Goal: Task Accomplishment & Management: Manage account settings

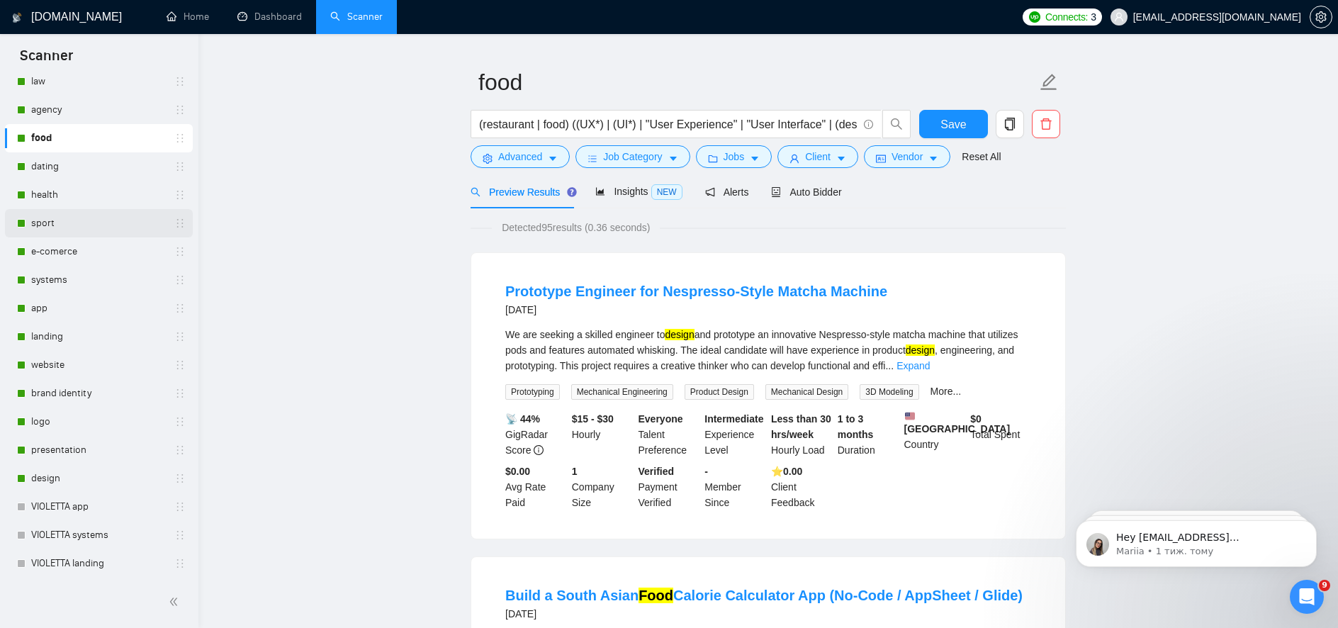
scroll to position [340, 0]
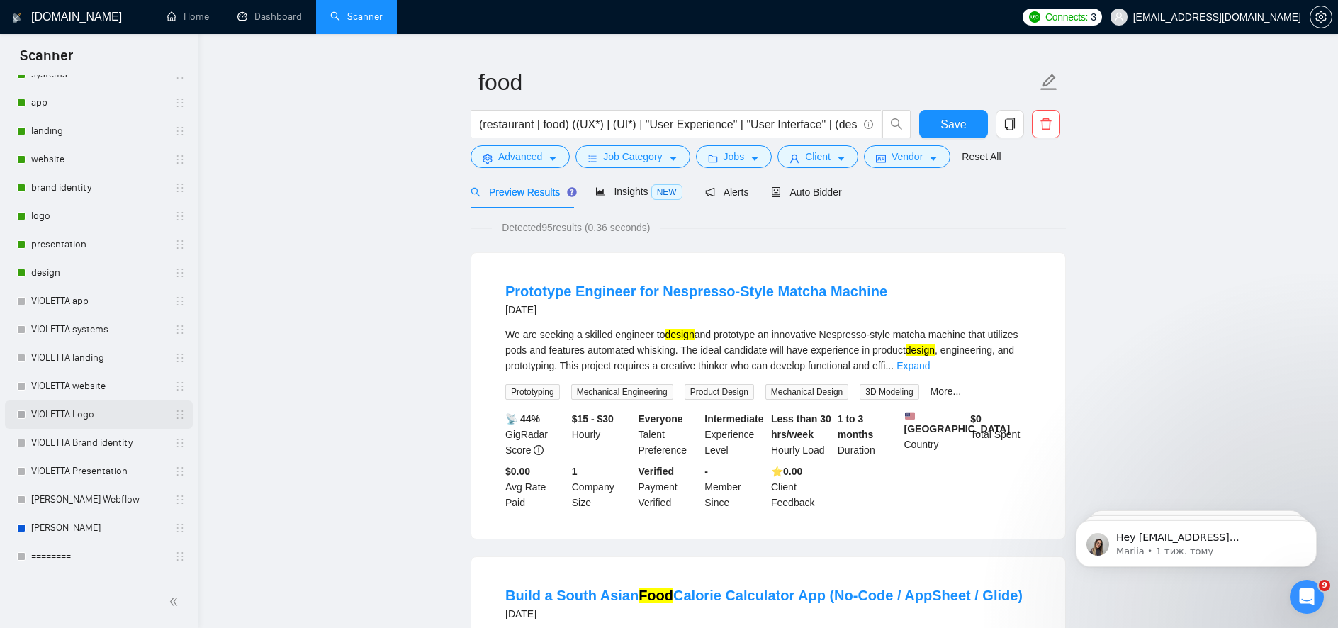
click at [86, 418] on link "VIOLETTA Logo" at bounding box center [98, 414] width 135 height 28
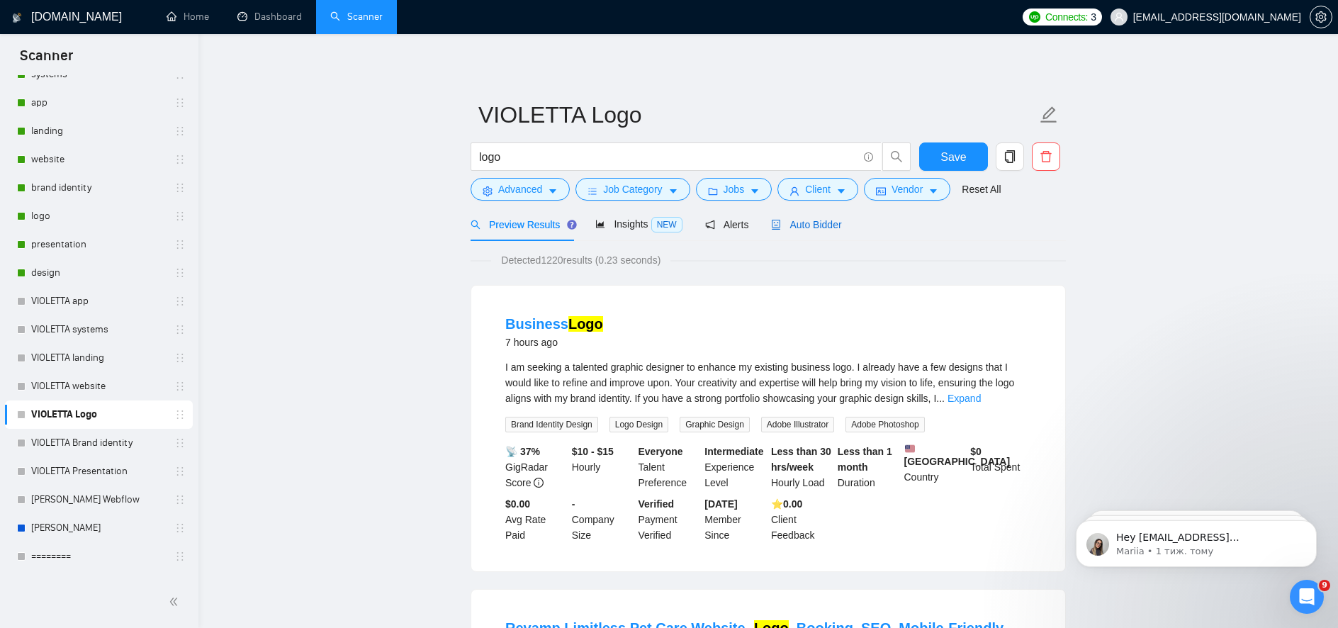
click at [822, 222] on span "Auto Bidder" at bounding box center [806, 224] width 70 height 11
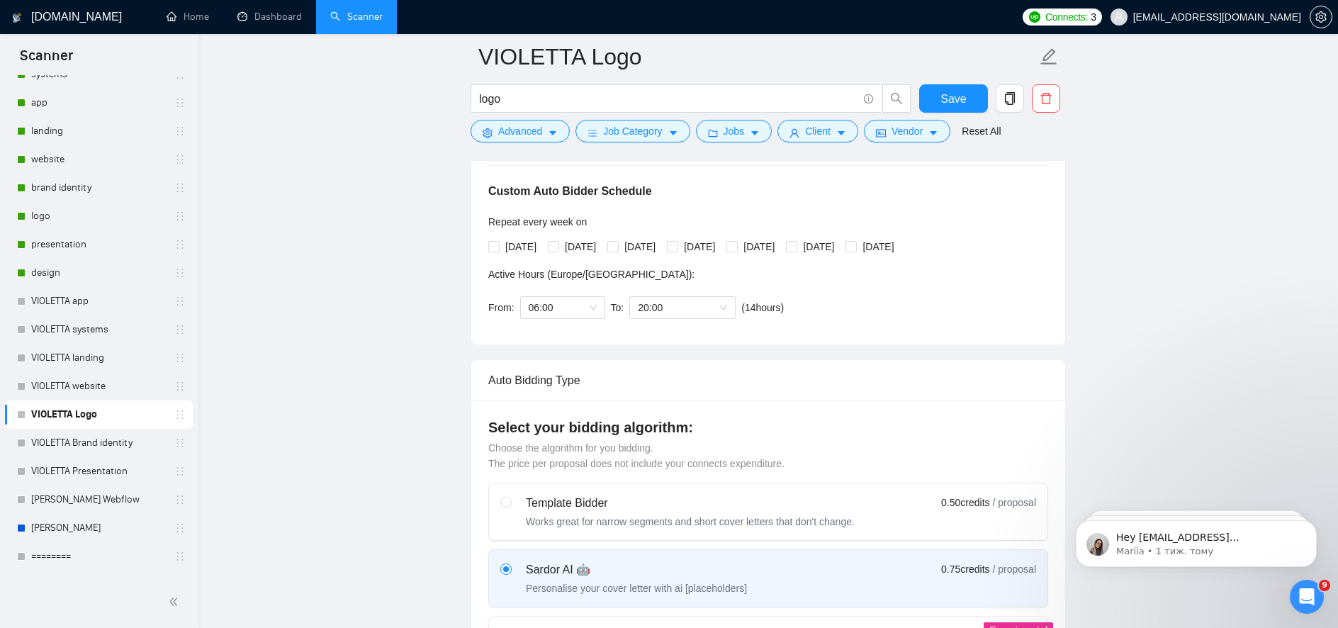
scroll to position [38, 0]
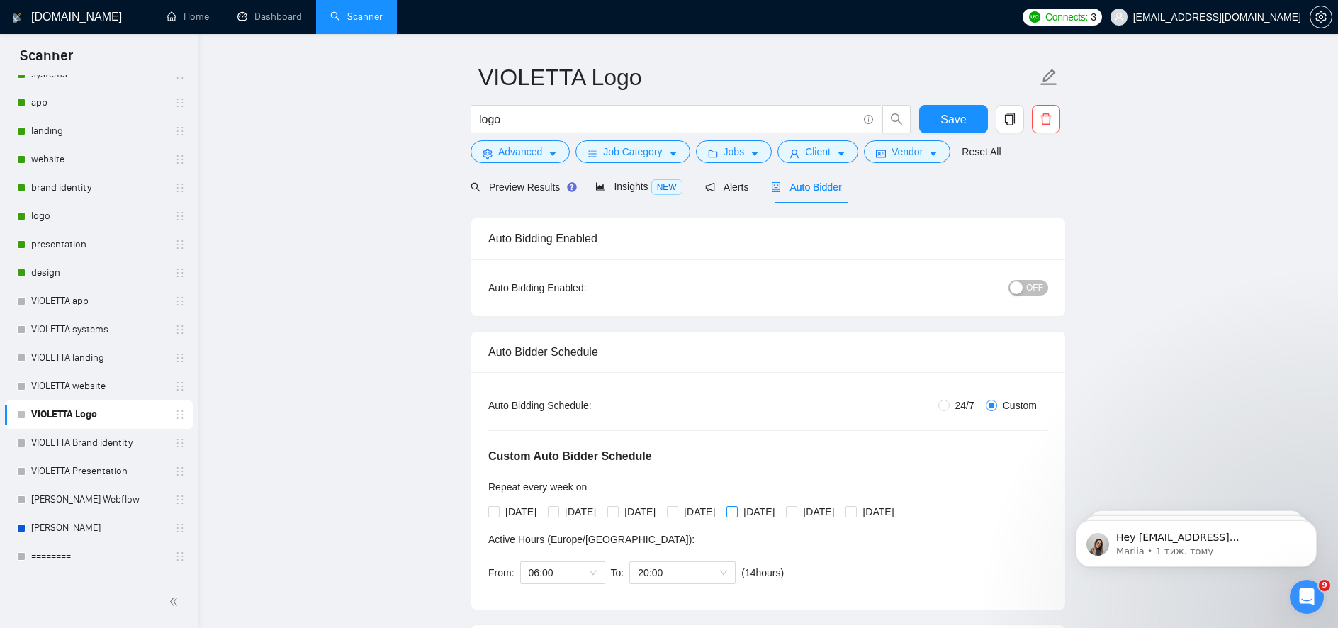
click at [736, 512] on input "[DATE]" at bounding box center [732, 511] width 10 height 10
checkbox input "true"
click at [677, 514] on input "[DATE]" at bounding box center [672, 511] width 10 height 10
checkbox input "true"
click at [619, 512] on span at bounding box center [612, 511] width 11 height 11
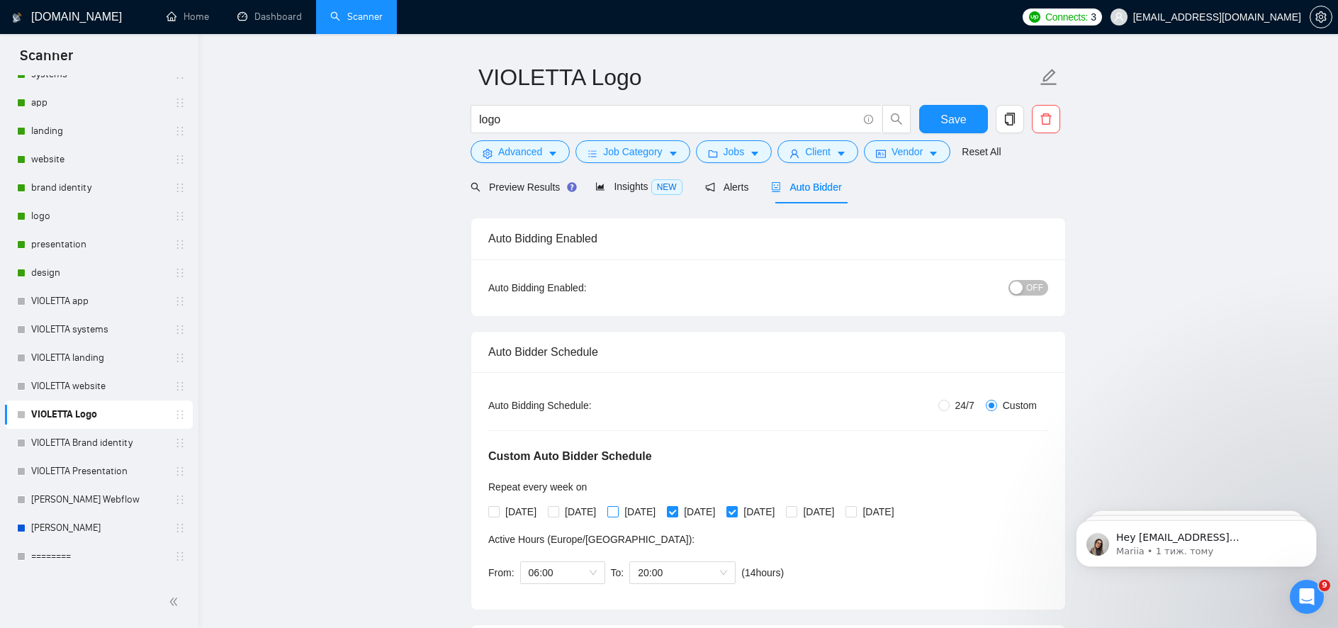
click at [617, 512] on input "[DATE]" at bounding box center [612, 511] width 10 height 10
checkbox input "true"
click at [558, 512] on input "[DATE]" at bounding box center [553, 511] width 10 height 10
checkbox input "true"
click at [494, 508] on input "[DATE]" at bounding box center [493, 511] width 10 height 10
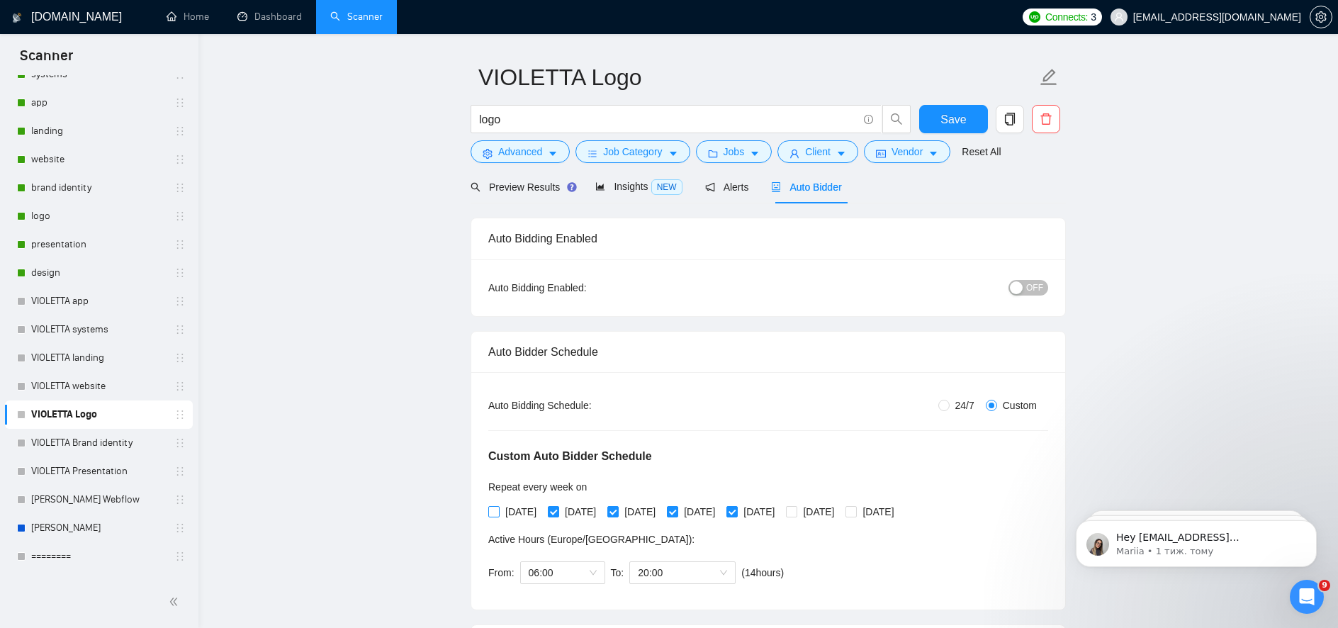
checkbox input "true"
click at [1024, 291] on button "OFF" at bounding box center [1029, 288] width 40 height 16
click at [953, 125] on span "Save" at bounding box center [954, 120] width 26 height 18
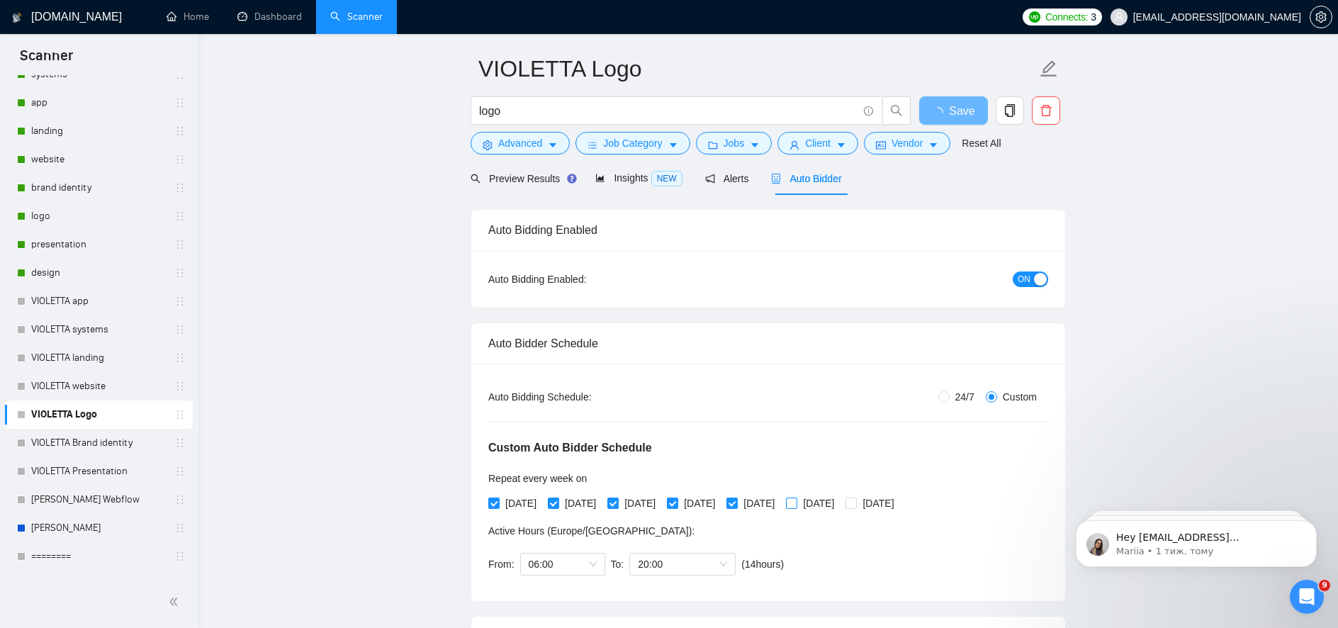
click at [796, 499] on input "[DATE]" at bounding box center [791, 503] width 10 height 10
checkbox input "true"
click at [900, 503] on span "[DATE]" at bounding box center [878, 503] width 43 height 16
click at [856, 503] on input "[DATE]" at bounding box center [851, 503] width 10 height 10
checkbox input "true"
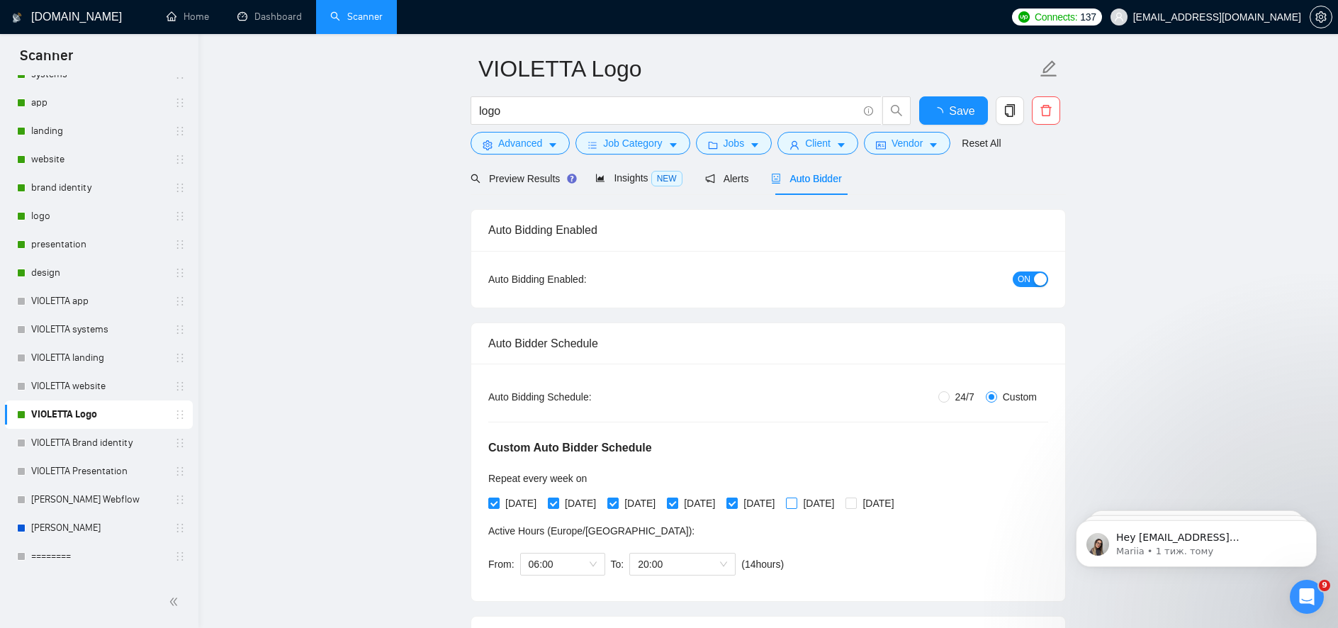
checkbox input "true"
click at [969, 112] on button "Save" at bounding box center [953, 110] width 69 height 28
click at [99, 453] on link "VIOLETTA Brand identity" at bounding box center [98, 443] width 135 height 28
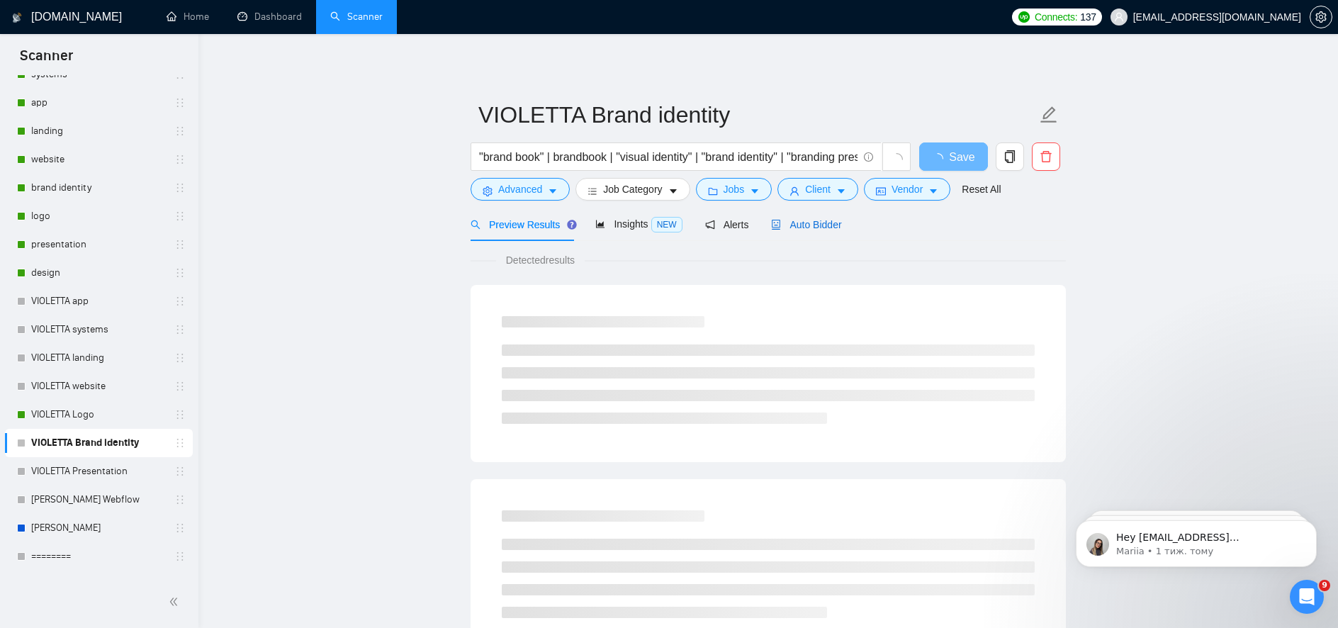
click at [835, 225] on span "Auto Bidder" at bounding box center [806, 224] width 70 height 11
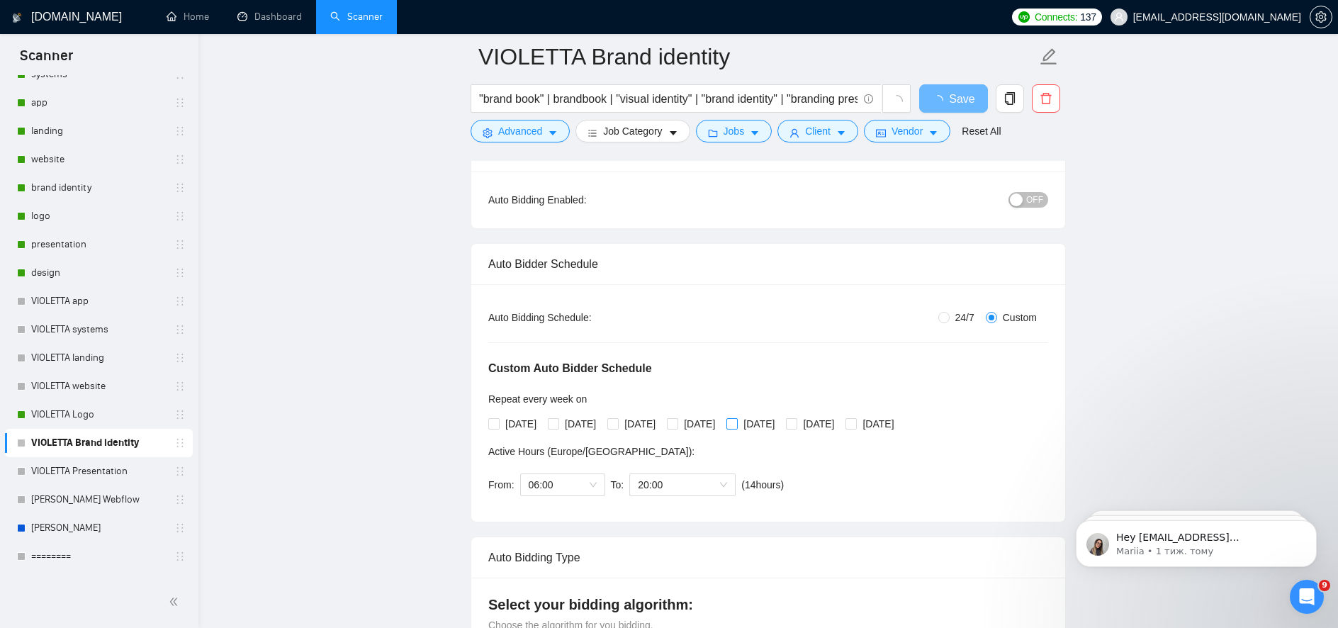
scroll to position [175, 0]
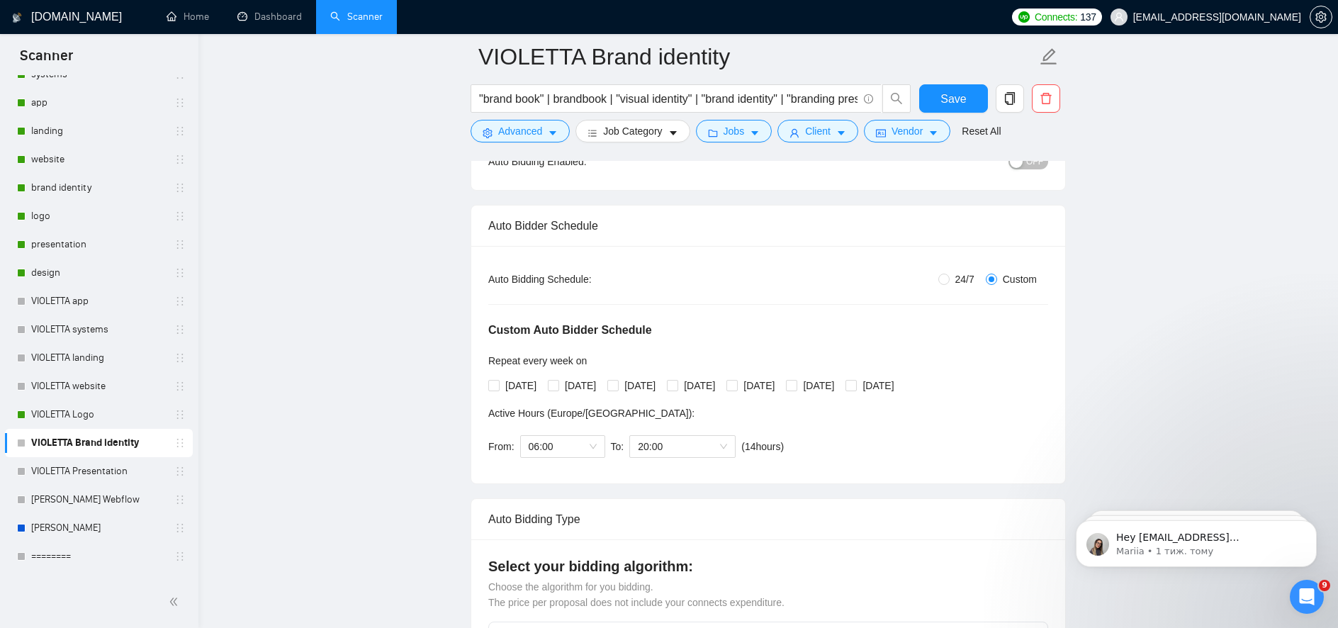
click at [826, 386] on div "[DATE] [DATE] [DATE] [DATE] [DATE] [DATE] [DATE]" at bounding box center [694, 386] width 412 height 16
click at [796, 383] on input "[DATE]" at bounding box center [791, 385] width 10 height 10
checkbox input "true"
click at [738, 389] on span at bounding box center [732, 385] width 11 height 11
click at [736, 389] on input "[DATE]" at bounding box center [732, 385] width 10 height 10
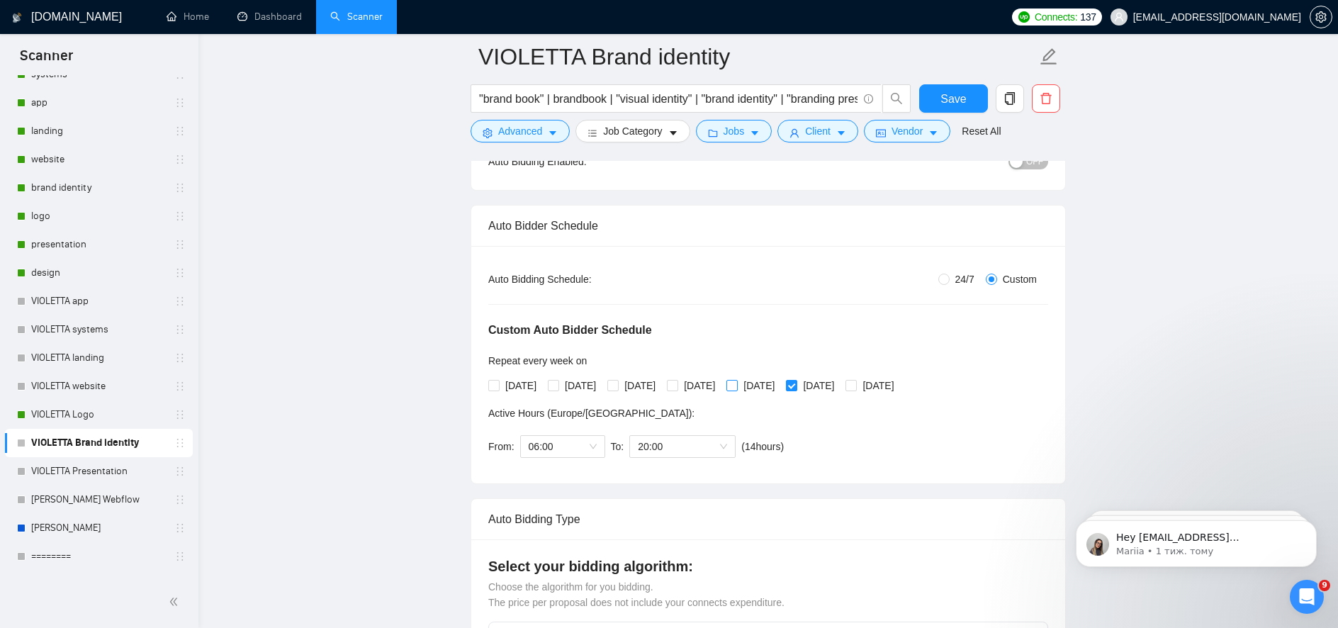
checkbox input "true"
click at [677, 386] on input "[DATE]" at bounding box center [672, 385] width 10 height 10
checkbox input "true"
click at [634, 383] on span "[DATE]" at bounding box center [640, 386] width 43 height 16
click at [617, 383] on input "[DATE]" at bounding box center [612, 385] width 10 height 10
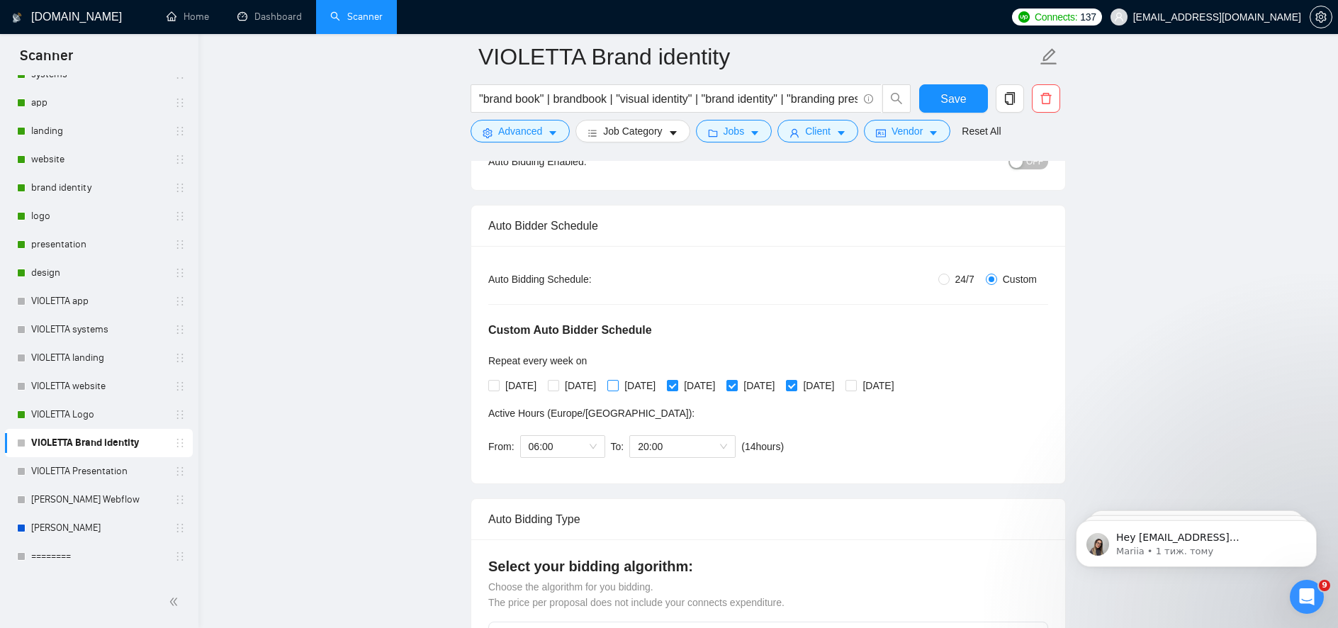
checkbox input "true"
click at [558, 384] on input "[DATE]" at bounding box center [553, 385] width 10 height 10
checkbox input "true"
click at [495, 384] on input "[DATE]" at bounding box center [493, 385] width 10 height 10
checkbox input "true"
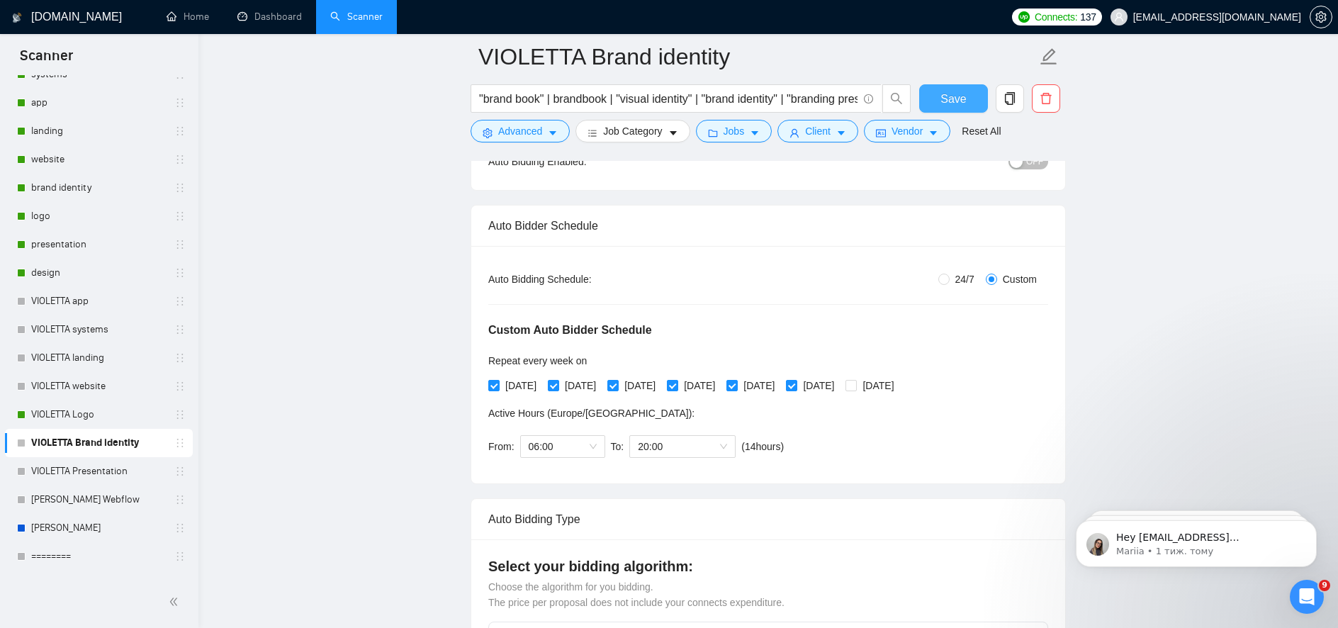
click at [952, 99] on span "Save" at bounding box center [954, 99] width 26 height 18
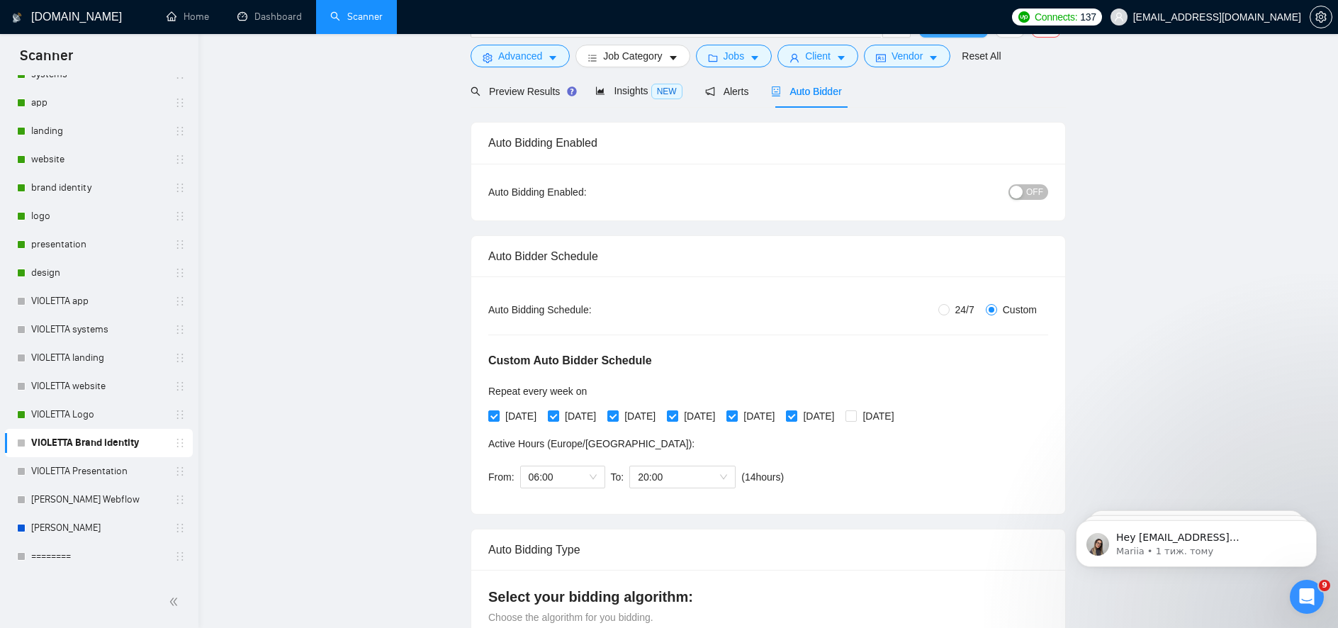
scroll to position [0, 0]
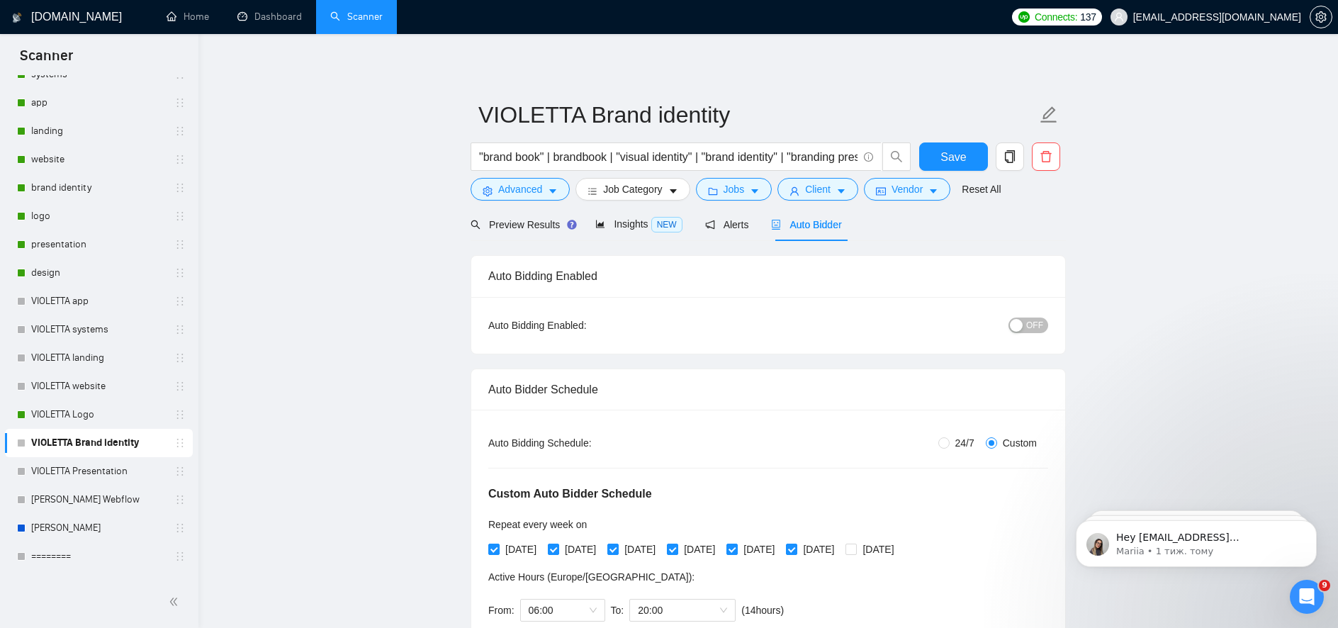
click at [1024, 320] on button "OFF" at bounding box center [1029, 326] width 40 height 16
click at [951, 159] on span "Save" at bounding box center [954, 157] width 26 height 18
click at [101, 477] on link "VIOLETTA Presentation" at bounding box center [98, 471] width 135 height 28
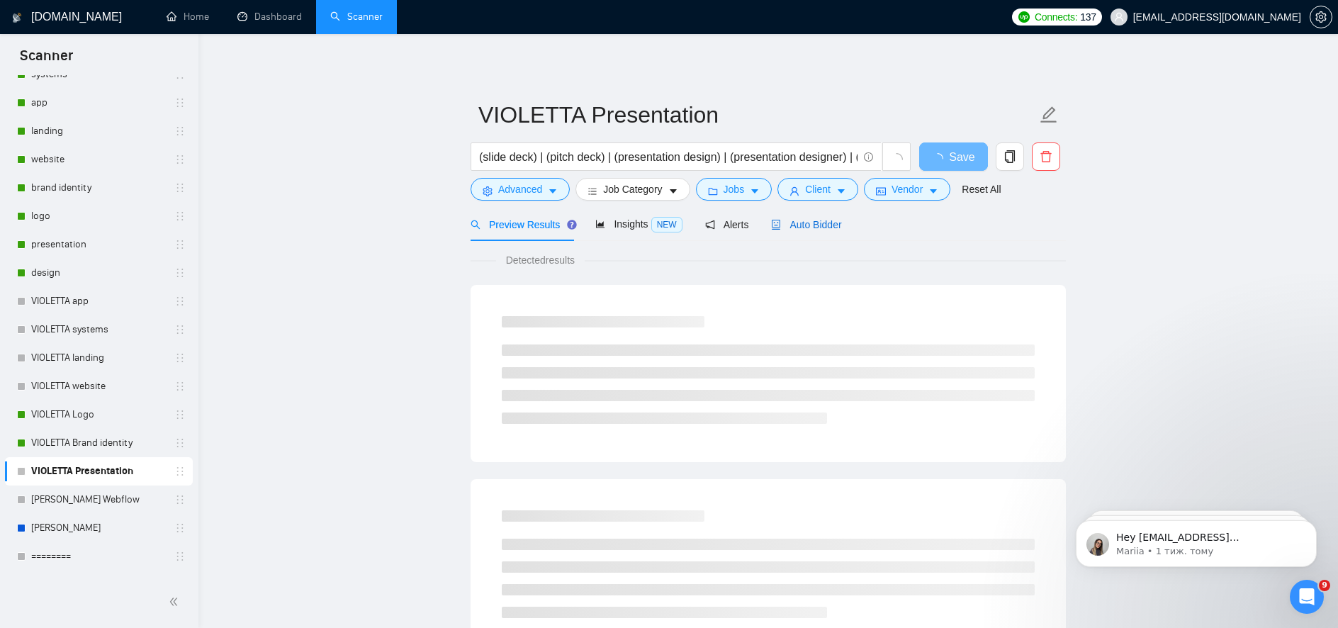
click at [822, 226] on span "Auto Bidder" at bounding box center [806, 224] width 70 height 11
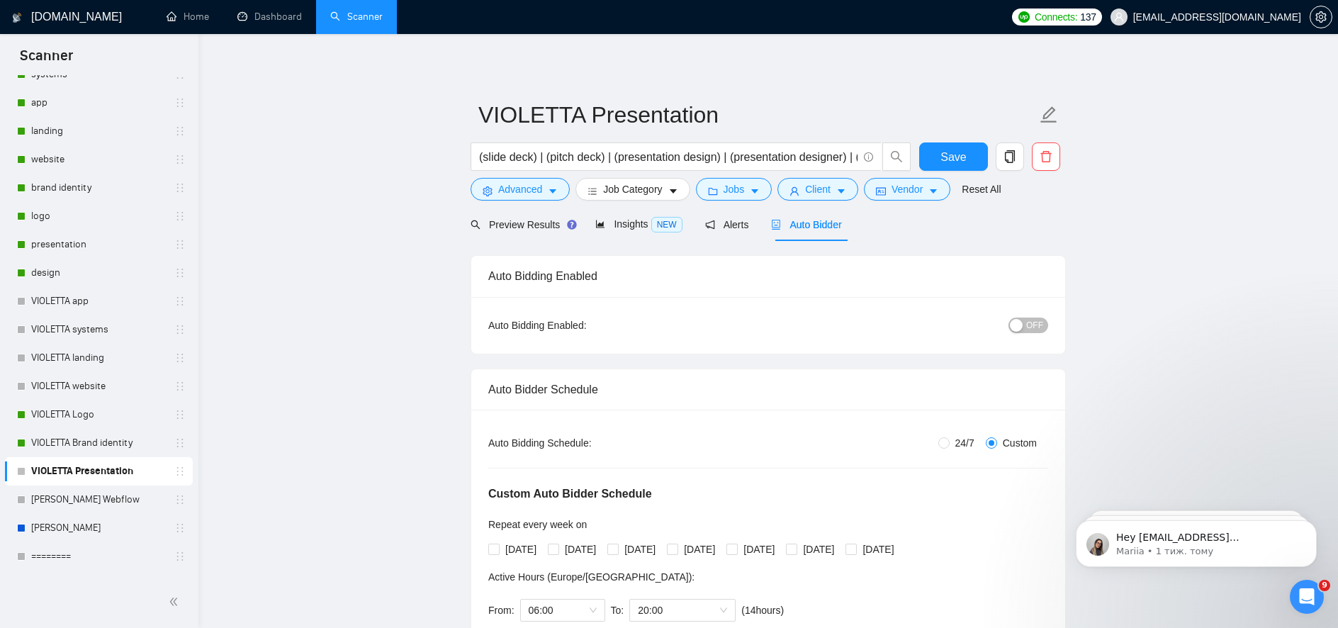
click at [1025, 329] on button "OFF" at bounding box center [1029, 326] width 40 height 16
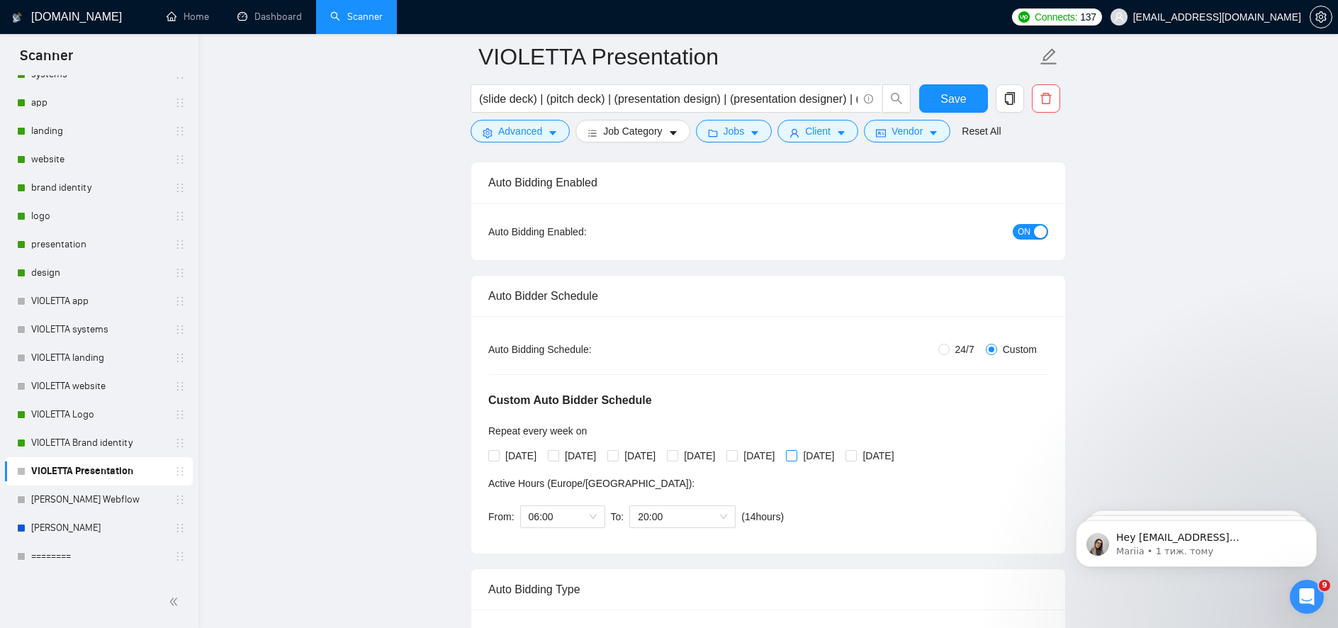
click at [796, 454] on input "[DATE]" at bounding box center [791, 455] width 10 height 10
checkbox input "true"
click at [771, 457] on div "[DATE] [DATE] [DATE] [DATE] [DATE] [DATE] [DATE]" at bounding box center [694, 456] width 412 height 16
click at [719, 456] on span "[DATE]" at bounding box center [699, 456] width 43 height 16
click at [677, 456] on input "[DATE]" at bounding box center [672, 455] width 10 height 10
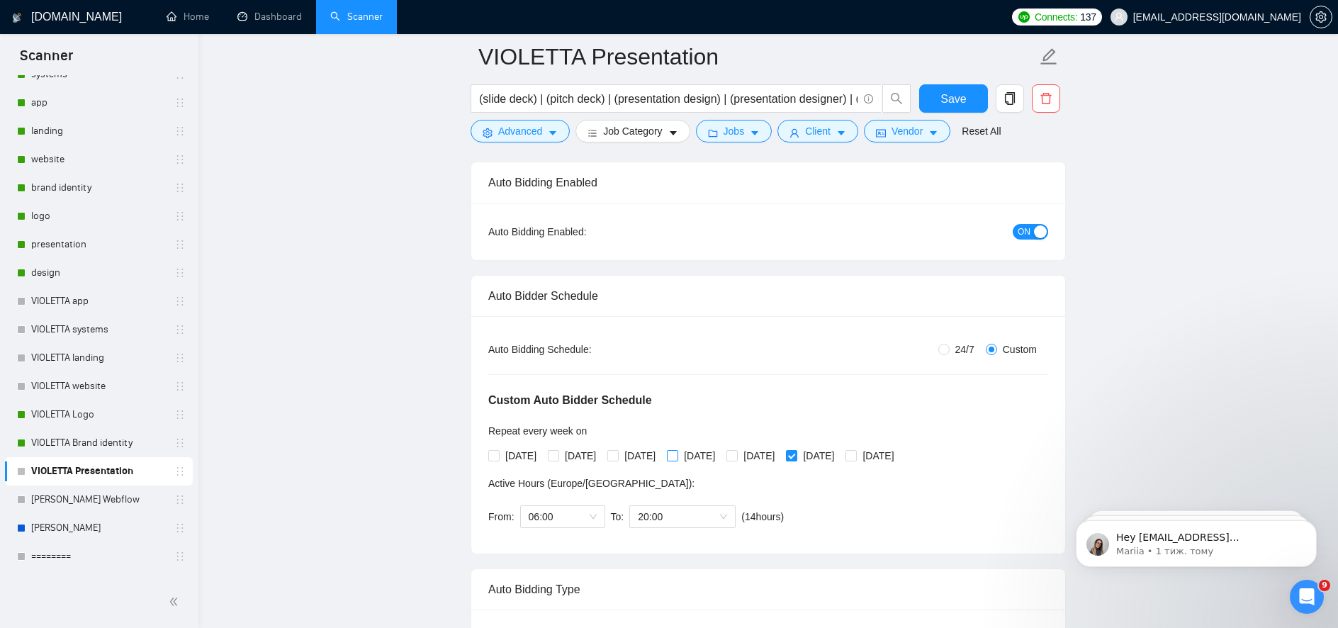
checkbox input "true"
click at [779, 463] on div "[DATE] [DATE] [DATE] [DATE] [DATE] [DATE] [DATE]" at bounding box center [694, 455] width 412 height 23
click at [736, 458] on input "[DATE]" at bounding box center [732, 455] width 10 height 10
checkbox input "true"
click at [617, 450] on input "[DATE]" at bounding box center [612, 455] width 10 height 10
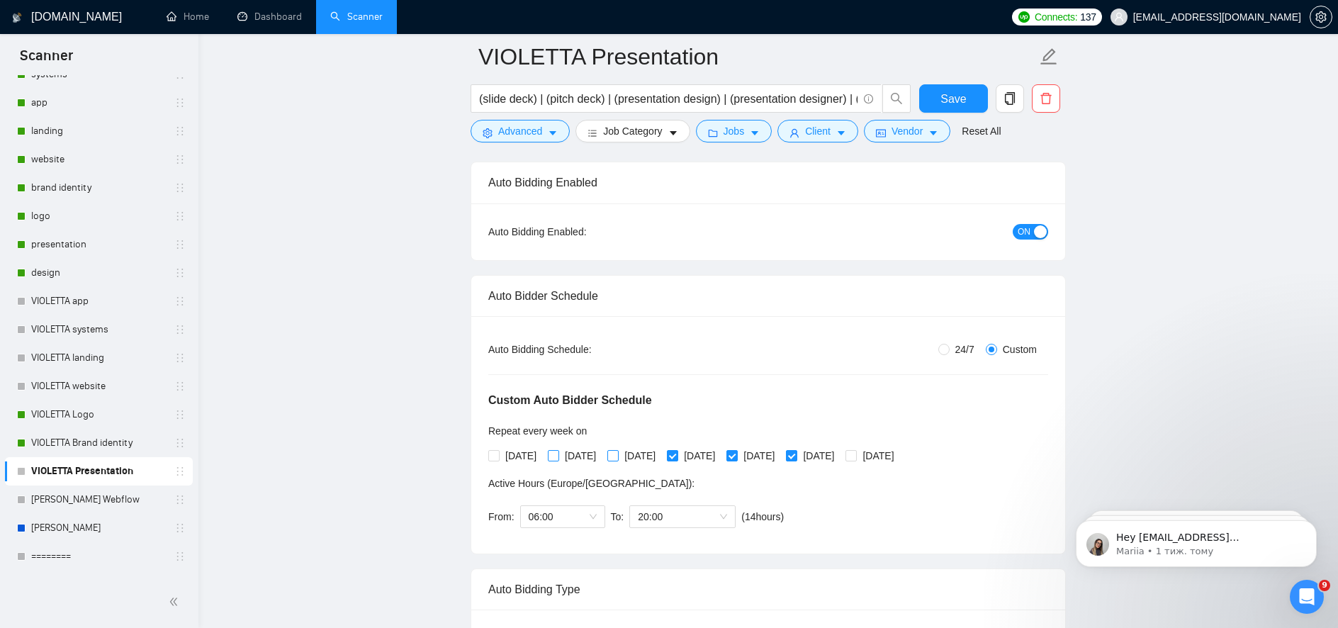
checkbox input "true"
click at [554, 454] on input "[DATE]" at bounding box center [553, 455] width 10 height 10
checkbox input "true"
click at [500, 453] on span "[DATE]" at bounding box center [521, 456] width 43 height 16
click at [498, 453] on input "[DATE]" at bounding box center [493, 455] width 10 height 10
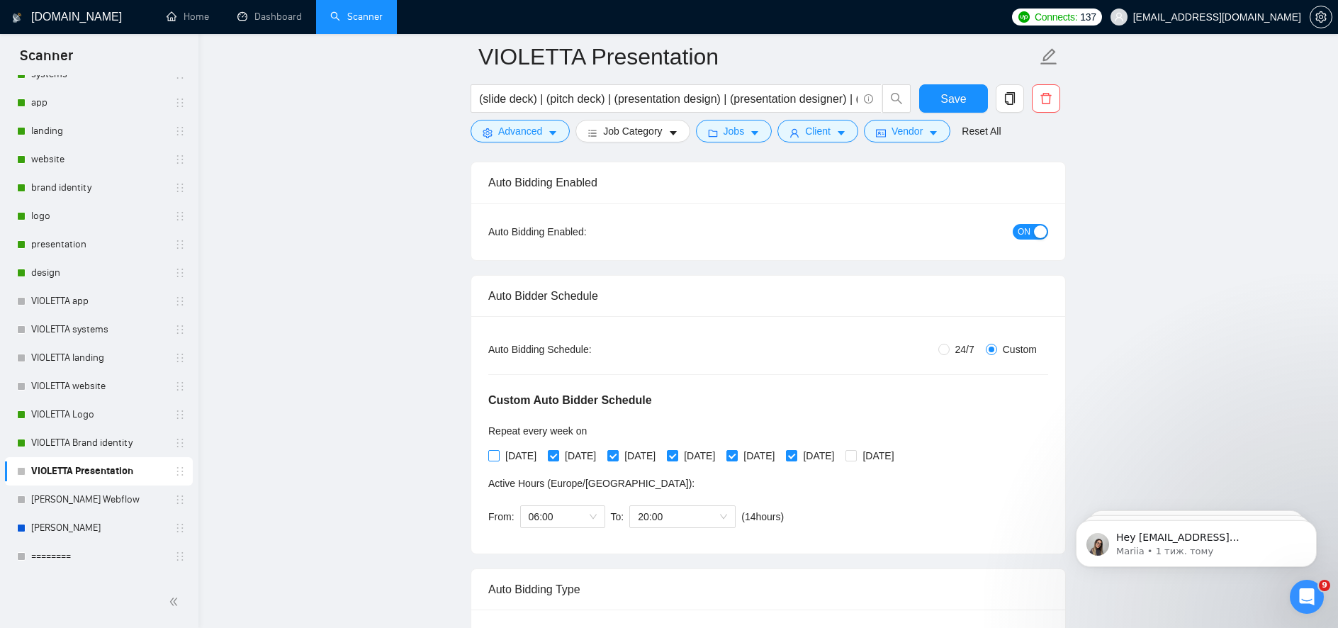
checkbox input "true"
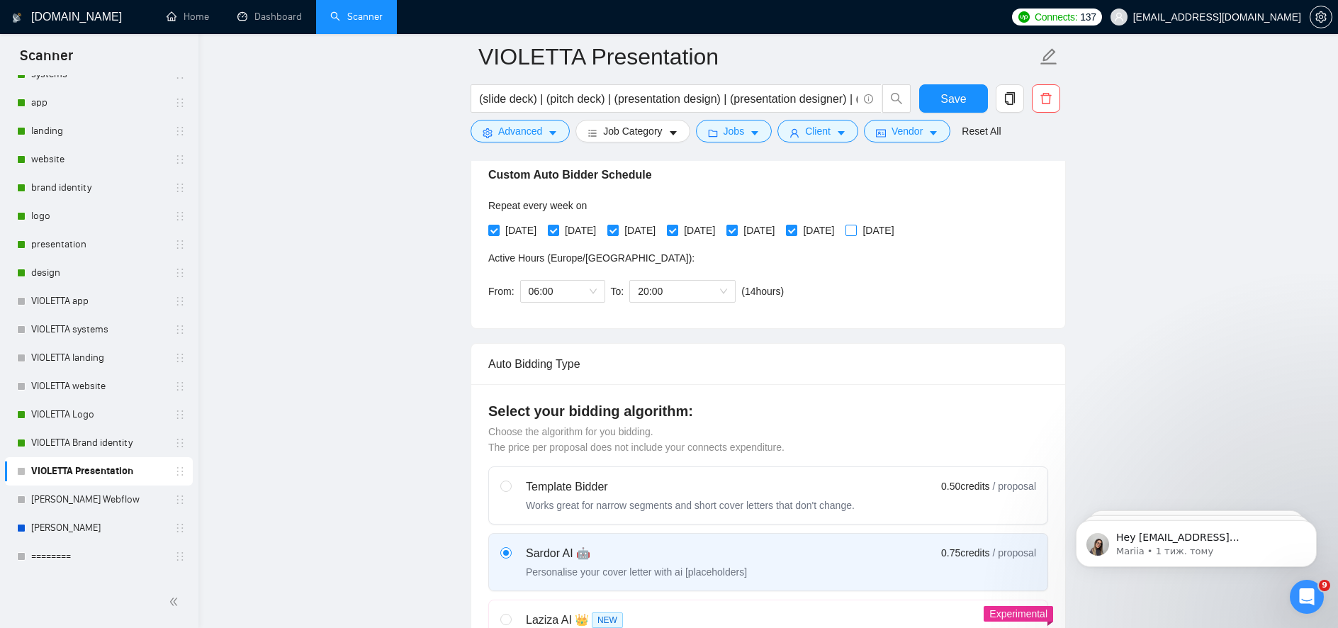
scroll to position [344, 0]
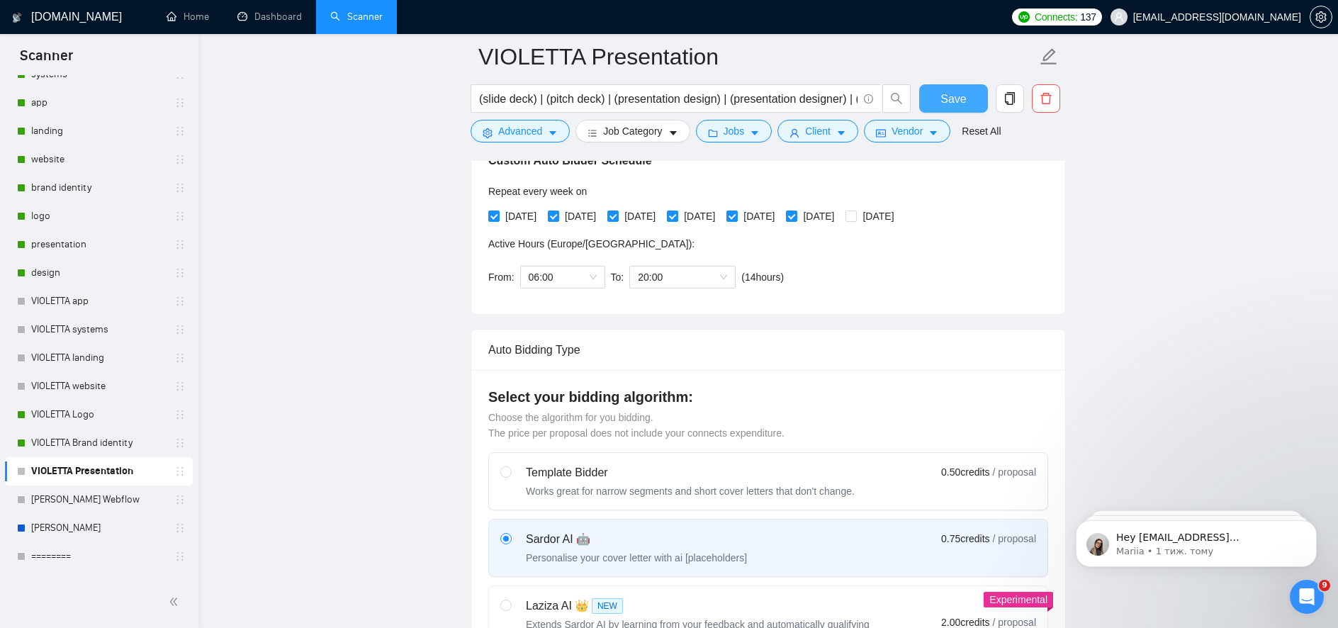
click at [939, 100] on button "Save" at bounding box center [953, 98] width 69 height 28
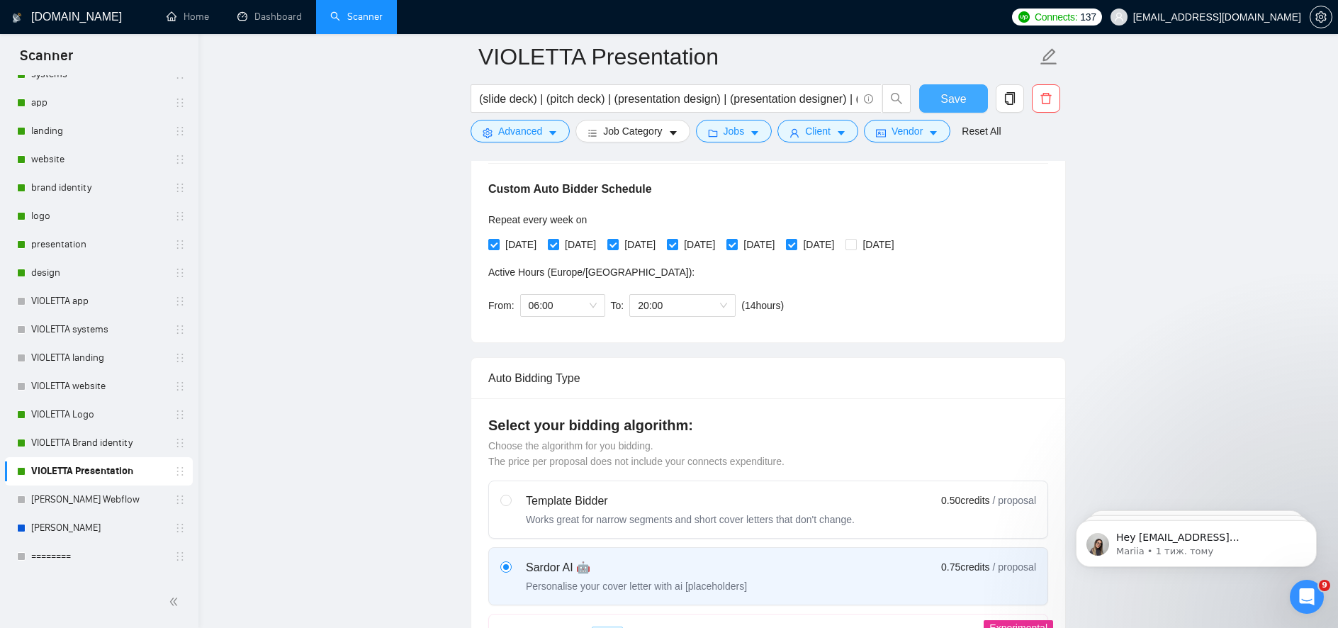
scroll to position [265, 0]
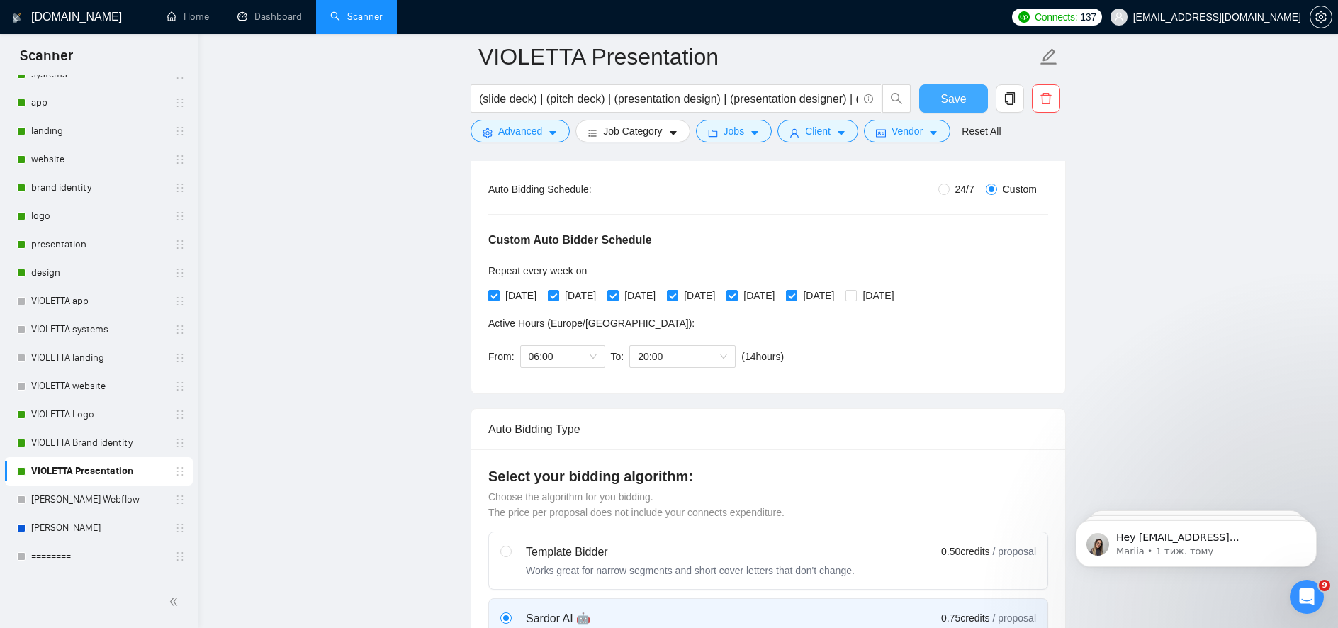
click at [966, 96] on button "Save" at bounding box center [953, 98] width 69 height 28
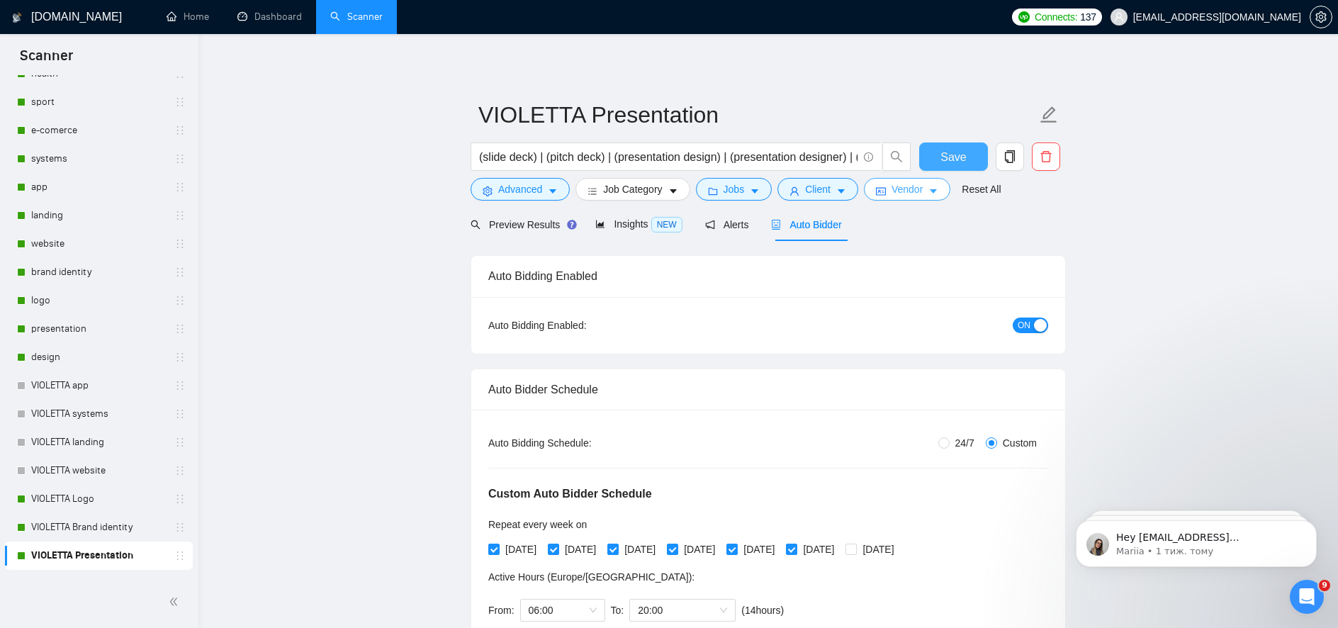
scroll to position [347, 0]
